Goal: Task Accomplishment & Management: Manage account settings

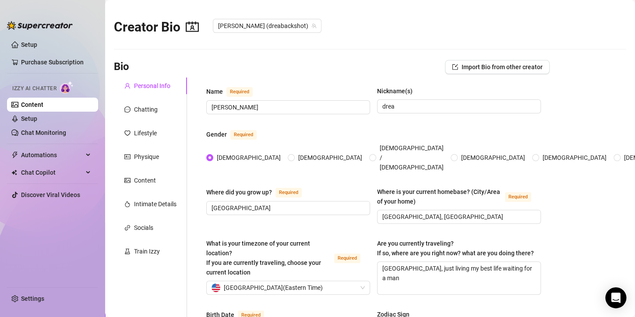
radio input "true"
type input "[DATE]"
click at [151, 178] on div "Content" at bounding box center [145, 181] width 22 height 10
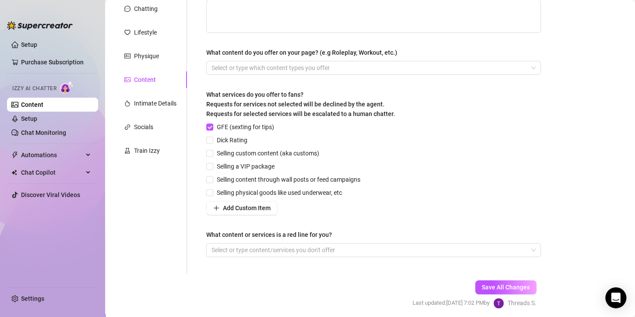
scroll to position [133, 0]
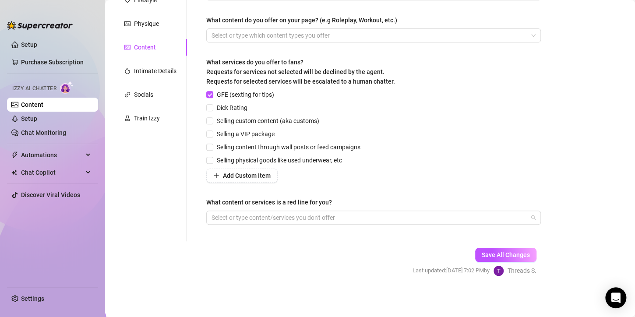
click at [281, 217] on div at bounding box center [369, 217] width 322 height 12
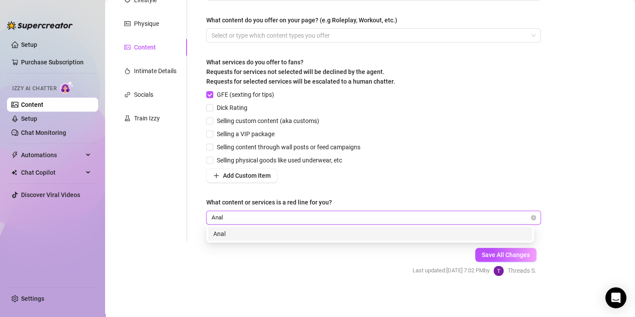
type input "Anal"
click at [287, 275] on form "Personal Info Chatting Lifestyle Physique Content Intimate Details Socials Trai…" at bounding box center [331, 117] width 435 height 347
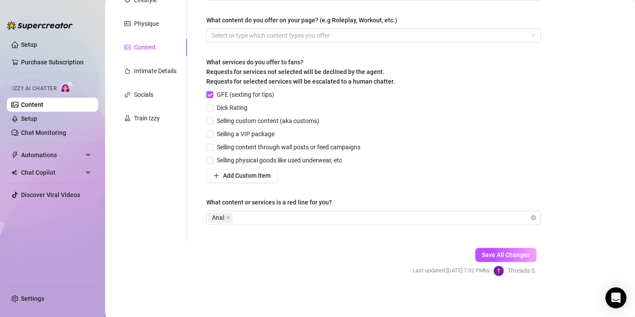
click at [492, 253] on span "Save All Changes" at bounding box center [505, 254] width 48 height 7
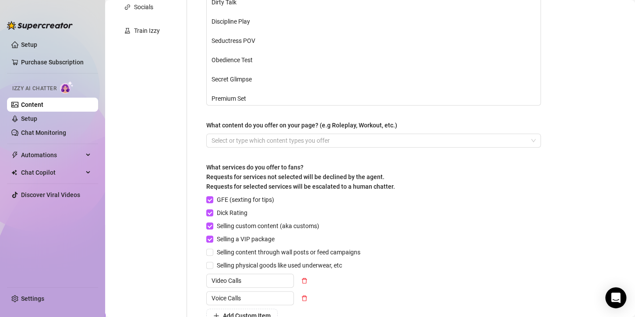
scroll to position [361, 0]
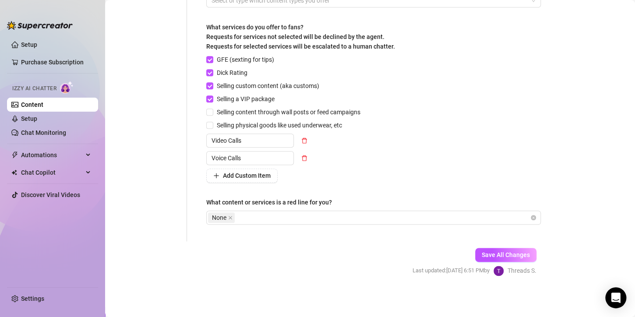
click at [228, 218] on icon "close" at bounding box center [230, 217] width 4 height 4
click at [231, 216] on div at bounding box center [369, 217] width 322 height 12
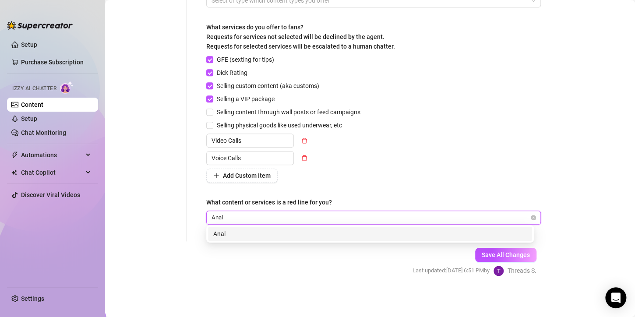
type input "Anal"
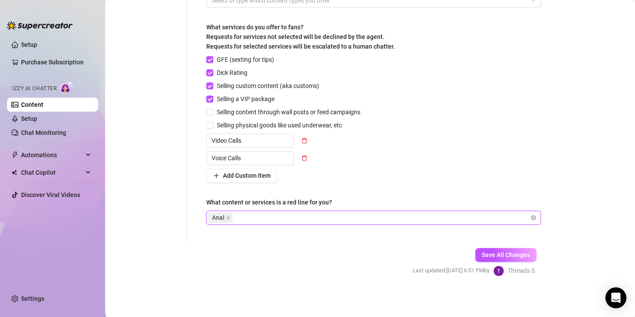
click at [488, 253] on span "Save All Changes" at bounding box center [505, 254] width 48 height 7
